Goal: Find specific page/section

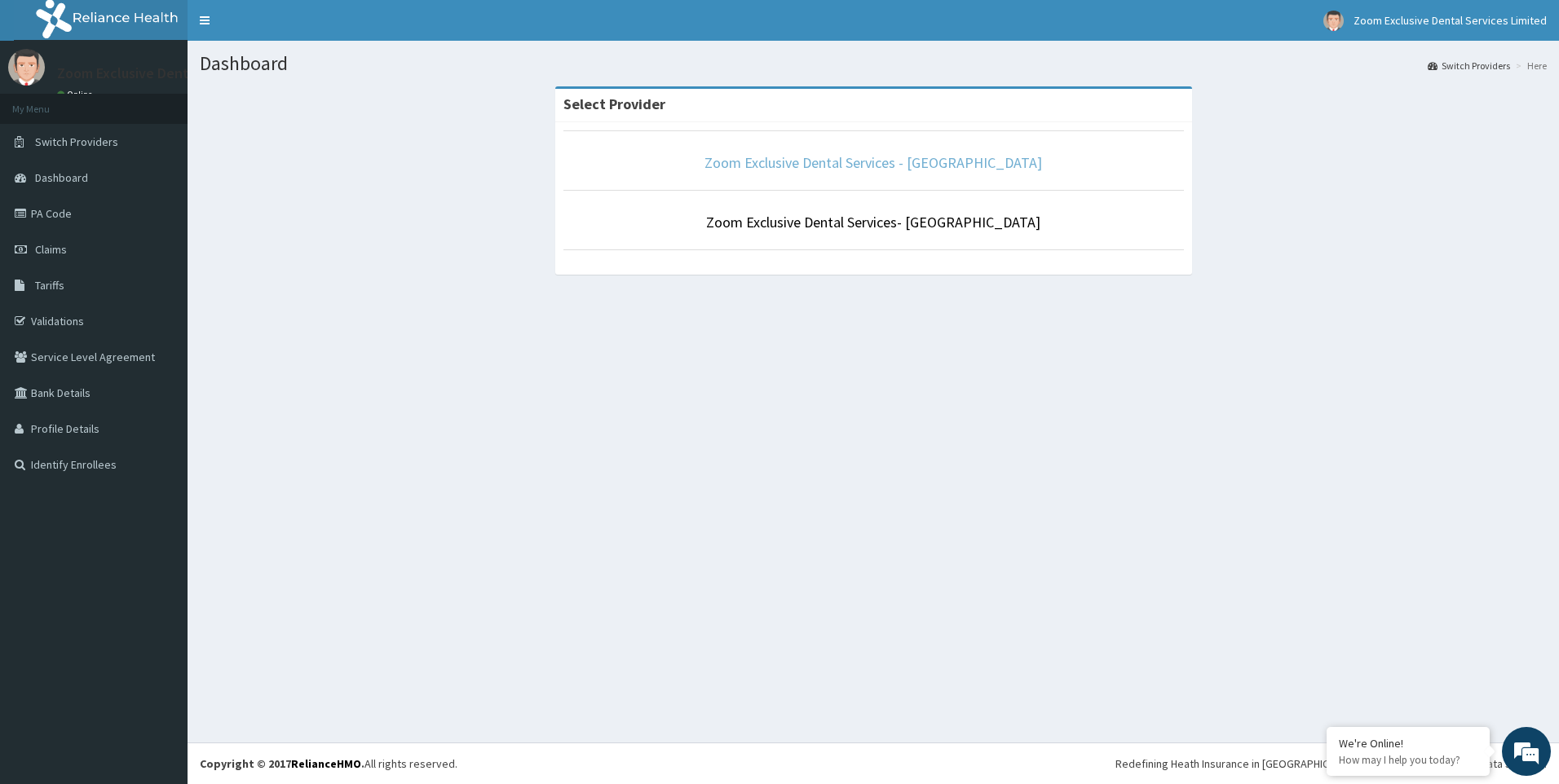
click at [798, 172] on link "Zoom Exclusive Dental Services - [GEOGRAPHIC_DATA]" at bounding box center [873, 162] width 337 height 19
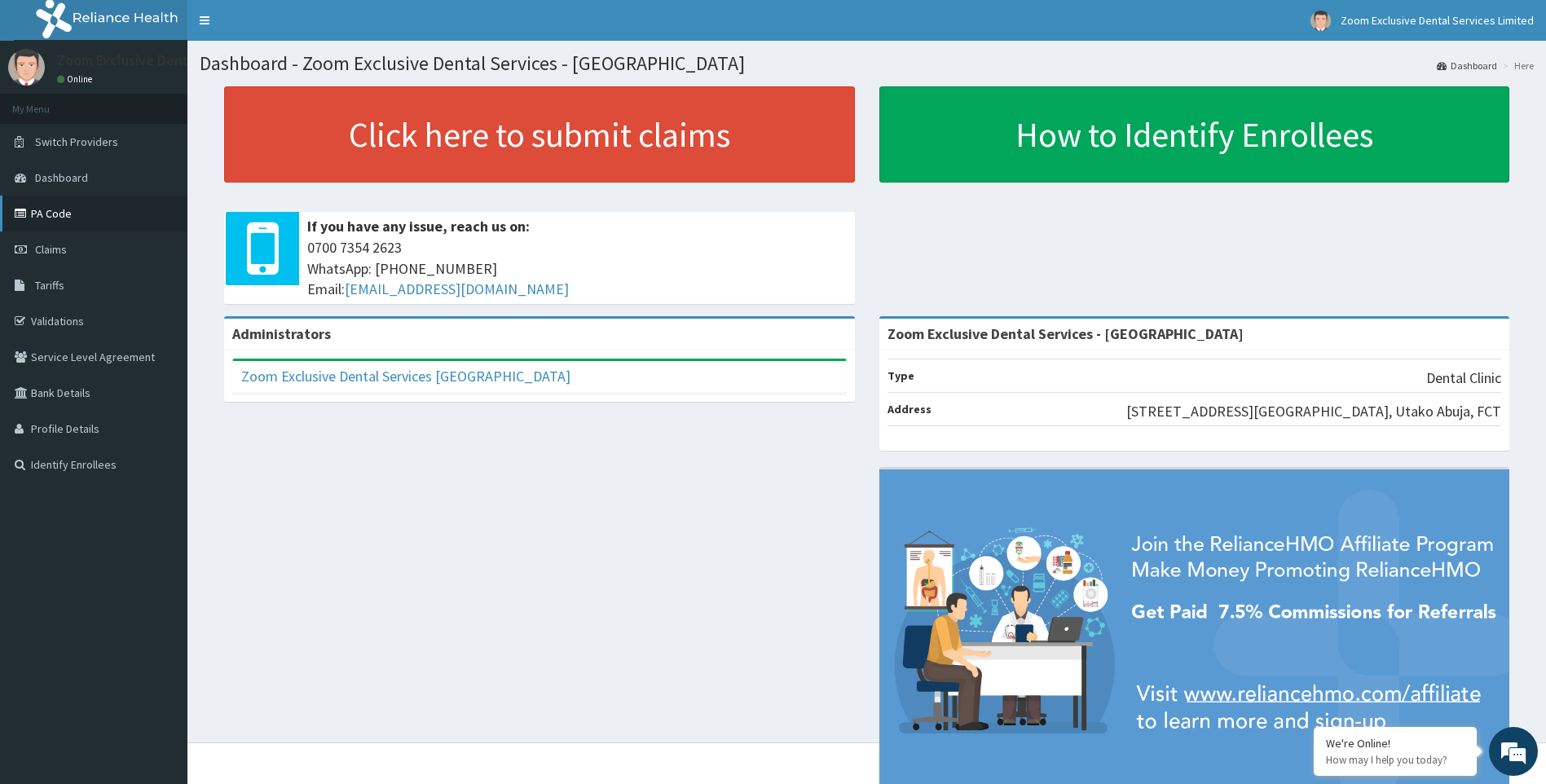
click at [33, 204] on link "PA Code" at bounding box center [94, 214] width 187 height 36
